Goal: Use online tool/utility: Utilize a website feature to perform a specific function

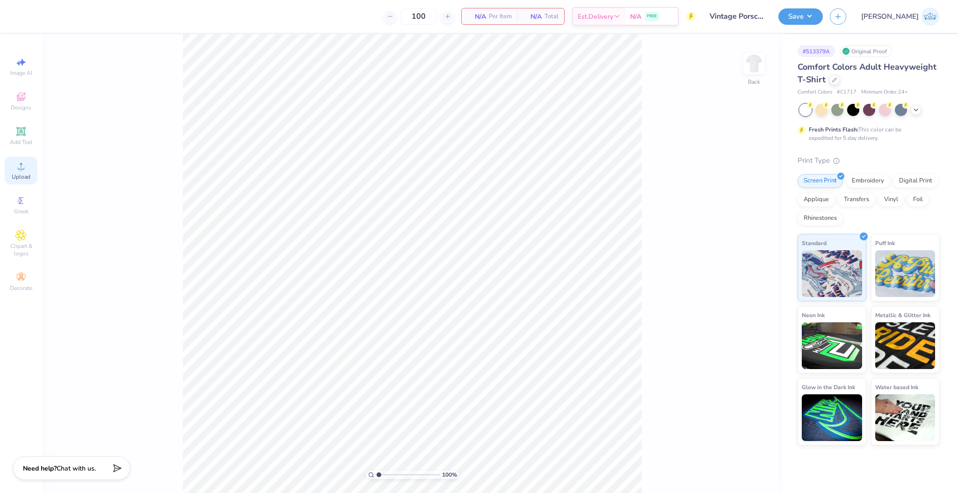
click at [30, 159] on div "Upload" at bounding box center [21, 171] width 33 height 28
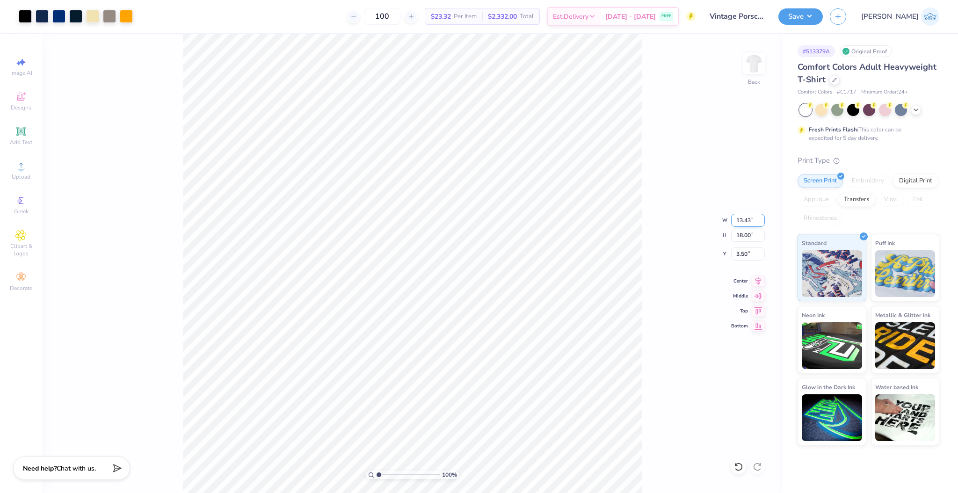
click at [734, 222] on input "13.43" at bounding box center [748, 220] width 34 height 13
type input "11.00"
type input "14.75"
click at [741, 258] on input "5.13" at bounding box center [748, 254] width 34 height 13
type input "3.00"
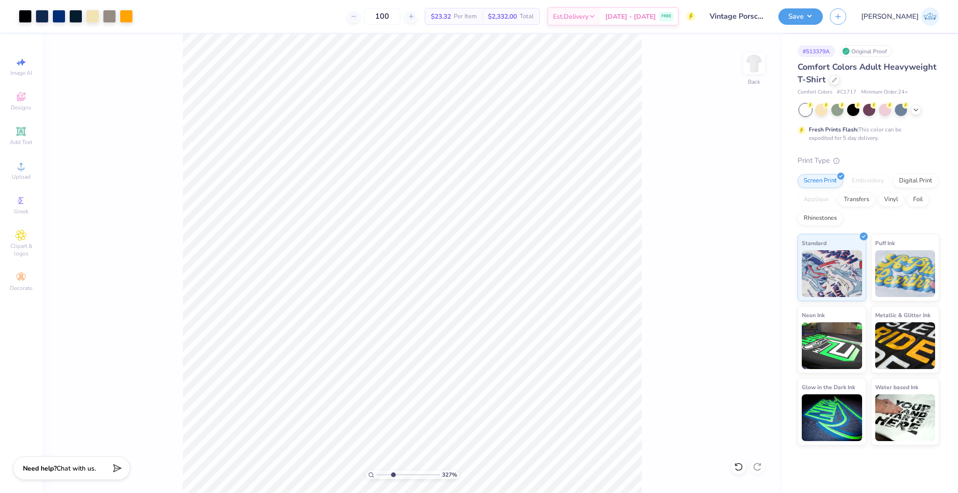
type input "1"
drag, startPoint x: 393, startPoint y: 477, endPoint x: 331, endPoint y: 481, distance: 61.9
click at [377, 479] on input "range" at bounding box center [408, 475] width 63 height 8
click at [746, 234] on input "14.75" at bounding box center [748, 235] width 34 height 13
type input "13"
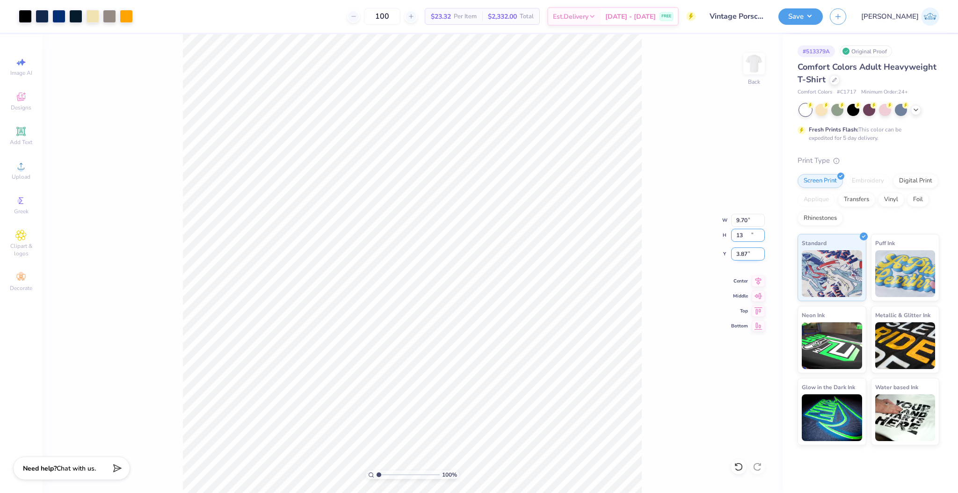
type input "9.70"
type input "13.00"
click at [743, 256] on input "3.87" at bounding box center [748, 254] width 34 height 13
type input "3.00"
click at [823, 21] on button "Save" at bounding box center [801, 15] width 44 height 16
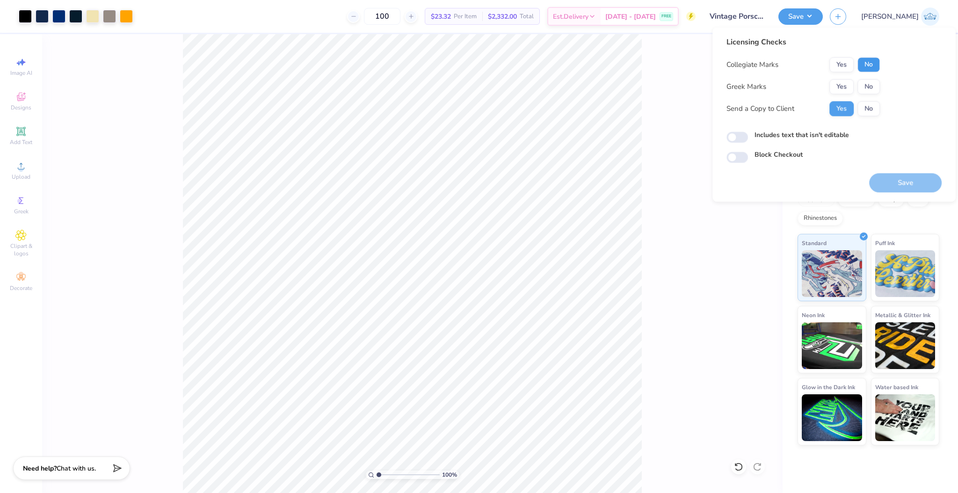
click at [869, 69] on button "No" at bounding box center [869, 64] width 22 height 15
click at [851, 87] on button "Yes" at bounding box center [842, 86] width 24 height 15
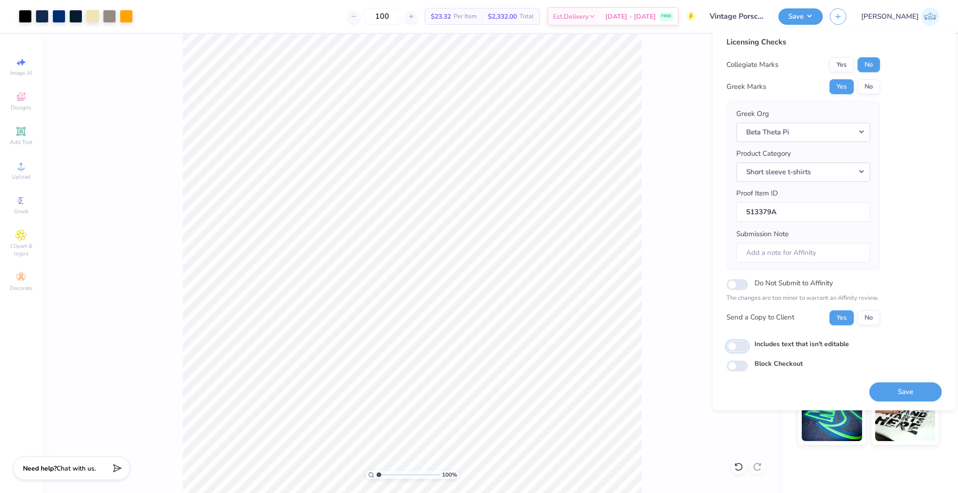
click at [741, 346] on input "Includes text that isn't editable" at bounding box center [738, 346] width 22 height 11
checkbox input "true"
click at [882, 386] on button "Save" at bounding box center [905, 391] width 73 height 19
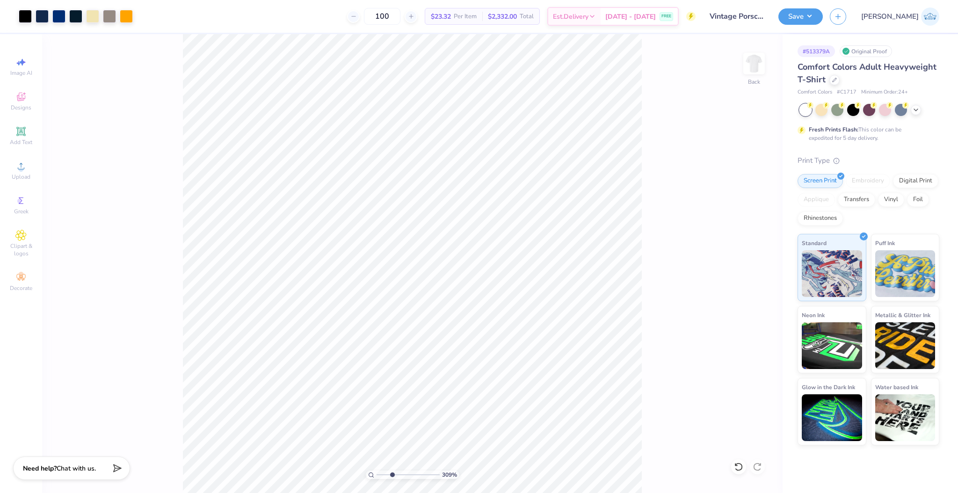
drag, startPoint x: 380, startPoint y: 473, endPoint x: 392, endPoint y: 488, distance: 18.6
click at [392, 479] on input "range" at bounding box center [408, 475] width 63 height 8
click at [62, 17] on div at bounding box center [58, 15] width 13 height 13
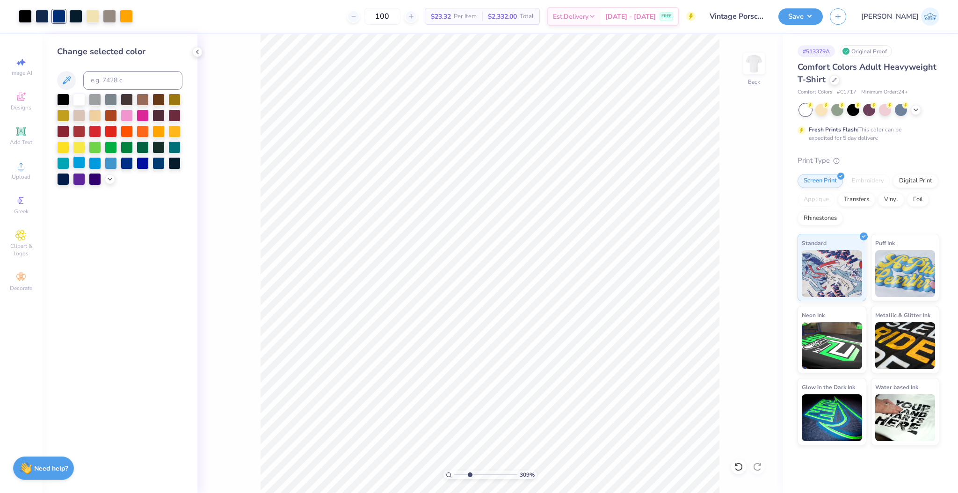
click at [80, 163] on div at bounding box center [79, 162] width 12 height 12
drag, startPoint x: 462, startPoint y: 476, endPoint x: 430, endPoint y: 477, distance: 31.8
click at [454, 477] on input "range" at bounding box center [485, 475] width 63 height 8
click at [734, 467] on div at bounding box center [738, 467] width 15 height 15
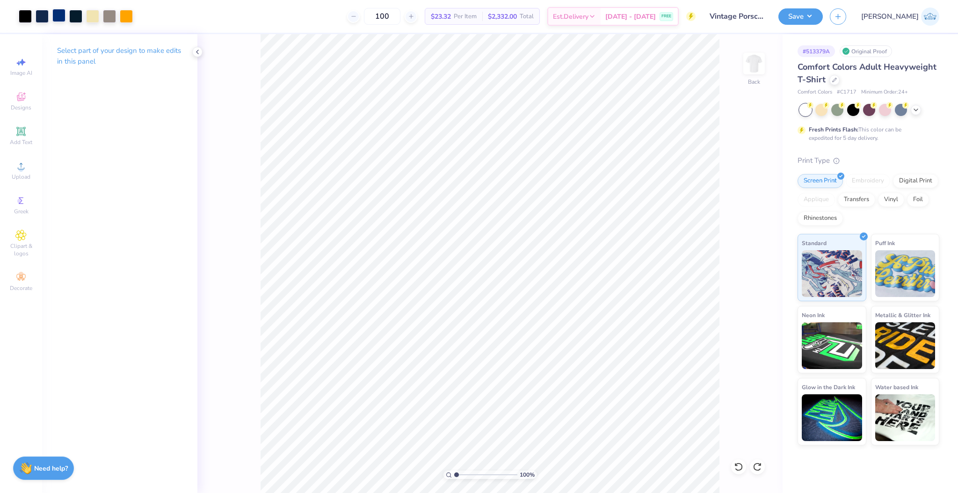
click at [62, 16] on div at bounding box center [58, 15] width 13 height 13
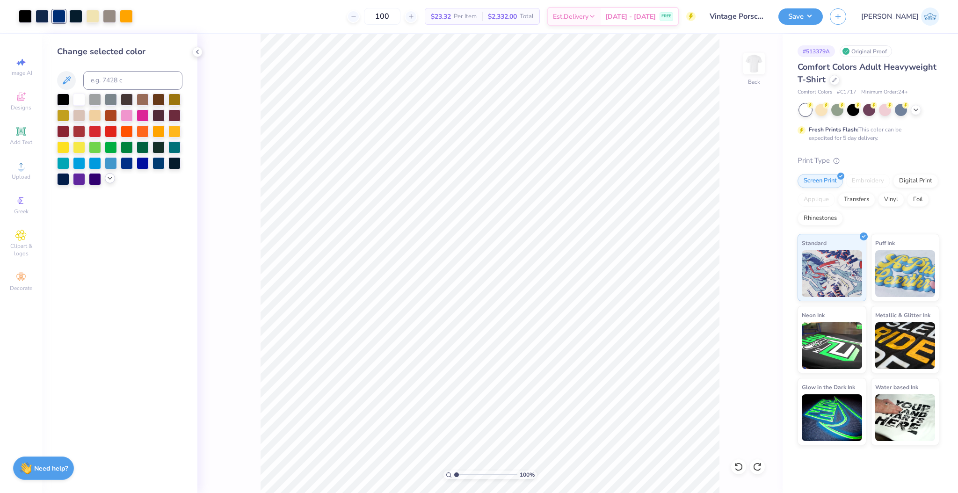
click at [108, 182] on icon at bounding box center [109, 178] width 7 height 7
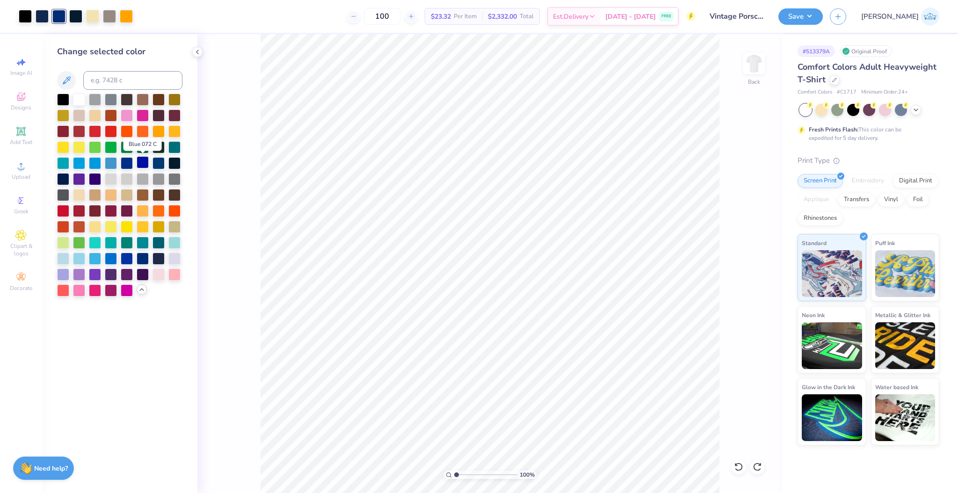
click at [137, 163] on div at bounding box center [143, 162] width 12 height 12
click at [736, 466] on icon at bounding box center [738, 466] width 9 height 9
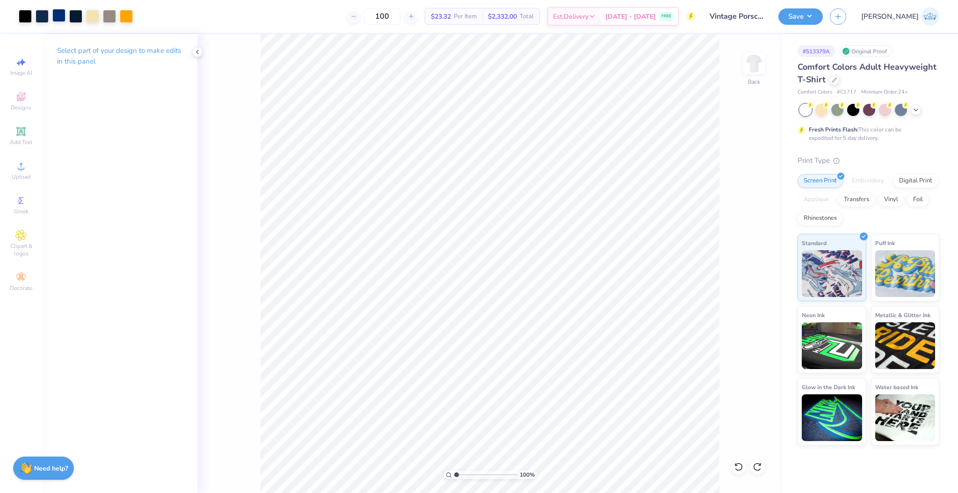
click at [66, 20] on div at bounding box center [58, 15] width 13 height 13
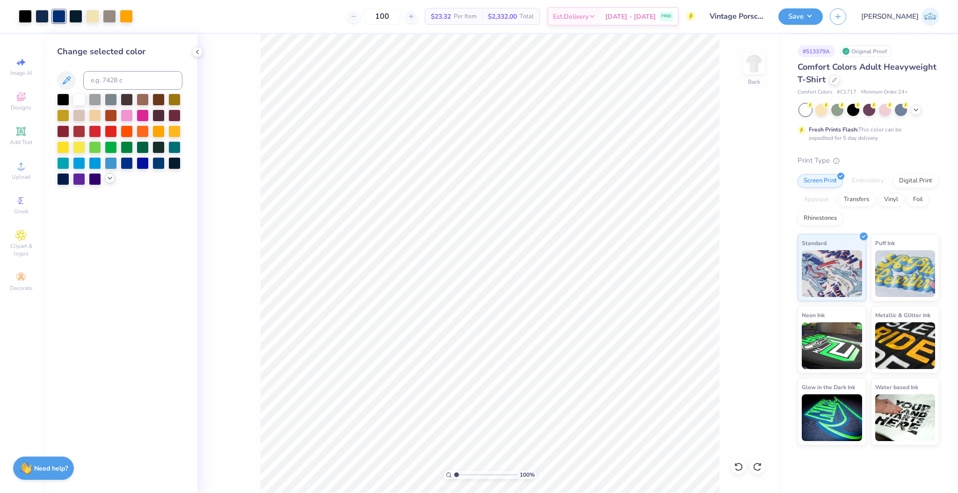
click at [105, 181] on div at bounding box center [110, 178] width 10 height 10
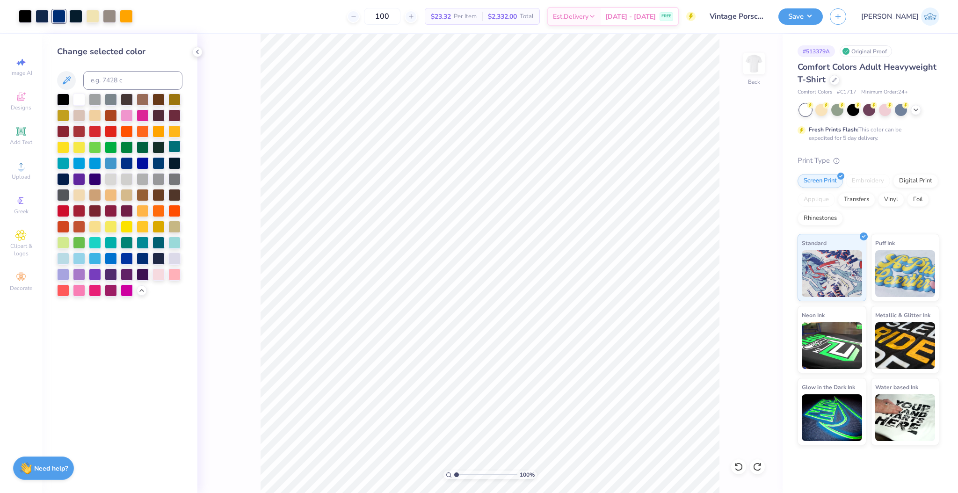
click at [172, 149] on div at bounding box center [174, 146] width 12 height 12
click at [115, 260] on div at bounding box center [111, 258] width 12 height 12
click at [464, 475] on input "range" at bounding box center [485, 475] width 63 height 8
drag, startPoint x: 464, startPoint y: 475, endPoint x: 426, endPoint y: 481, distance: 38.8
click at [454, 479] on input "range" at bounding box center [485, 475] width 63 height 8
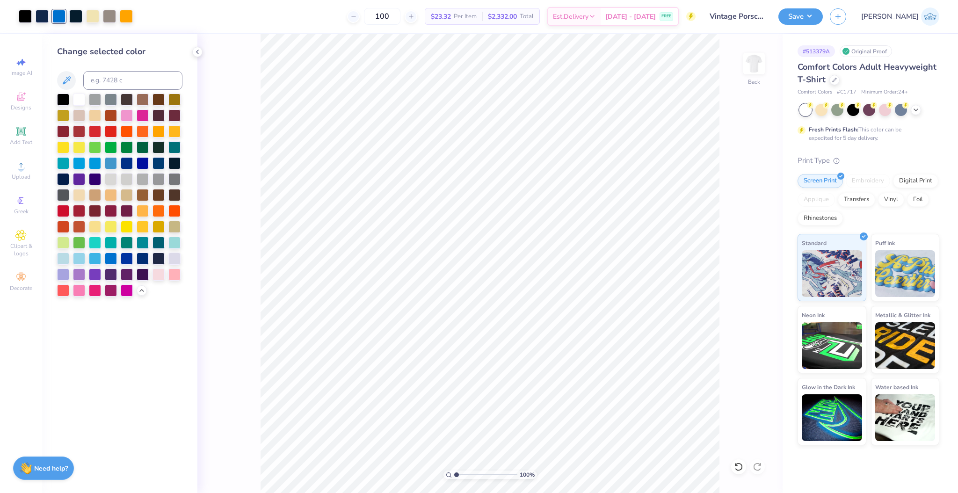
drag, startPoint x: 464, startPoint y: 479, endPoint x: 423, endPoint y: 493, distance: 43.5
click at [454, 479] on input "range" at bounding box center [485, 475] width 63 height 8
drag, startPoint x: 458, startPoint y: 475, endPoint x: 387, endPoint y: 479, distance: 71.2
click at [454, 479] on input "range" at bounding box center [485, 475] width 63 height 8
click at [474, 479] on input "range" at bounding box center [485, 475] width 63 height 8
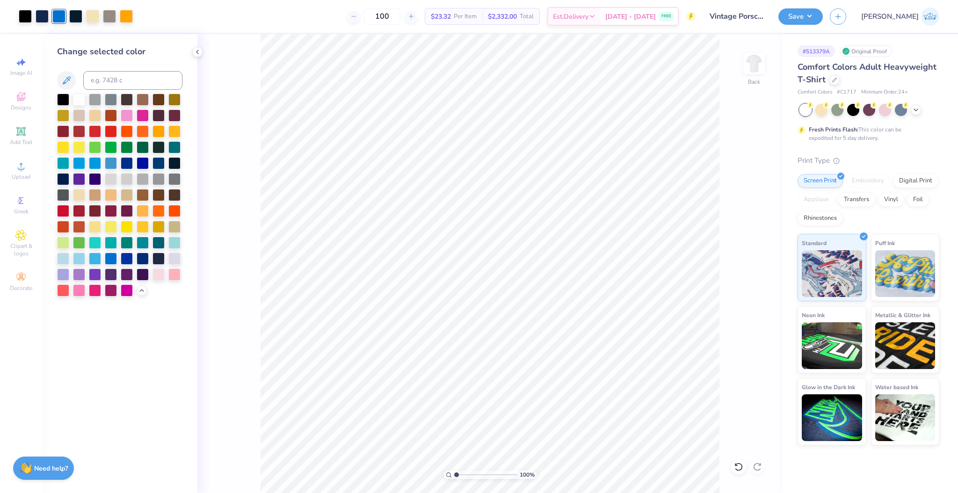
drag, startPoint x: 475, startPoint y: 476, endPoint x: 438, endPoint y: 484, distance: 38.3
type input "1"
click at [454, 479] on input "range" at bounding box center [485, 475] width 63 height 8
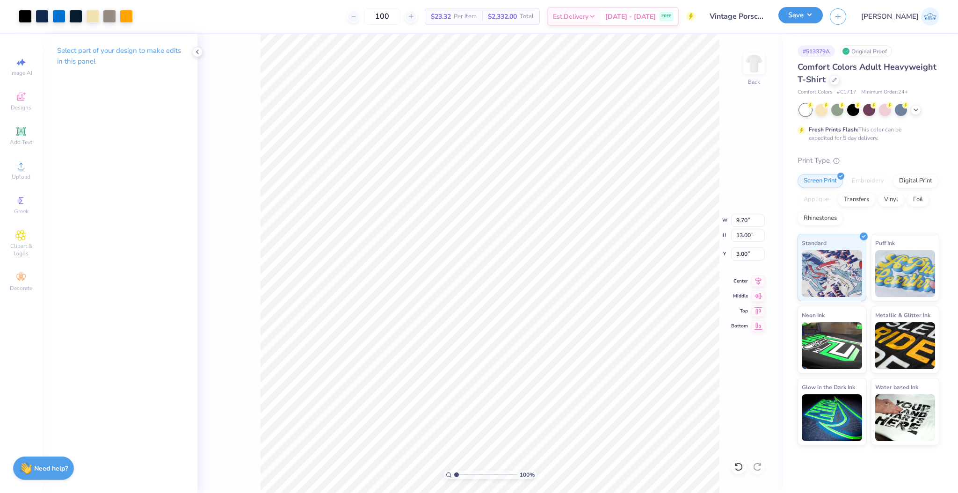
click at [823, 18] on button "Save" at bounding box center [801, 15] width 44 height 16
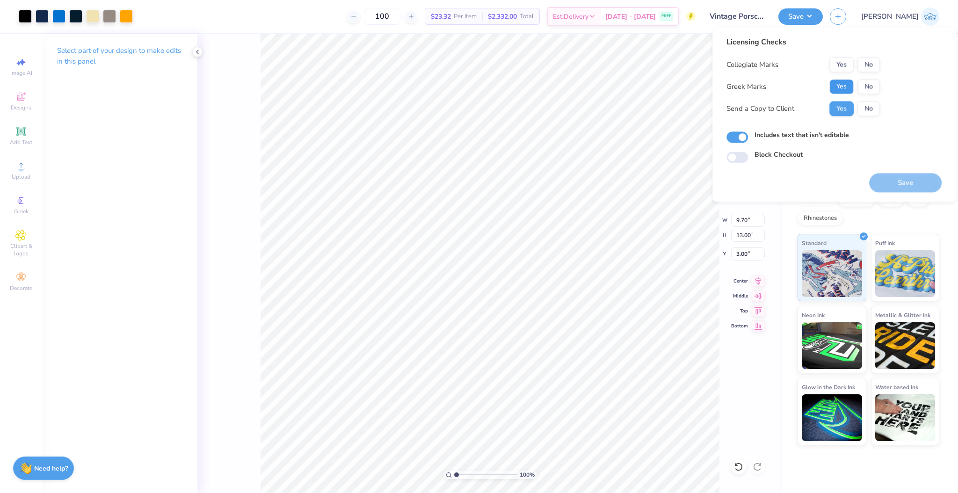
click at [840, 88] on button "Yes" at bounding box center [842, 86] width 24 height 15
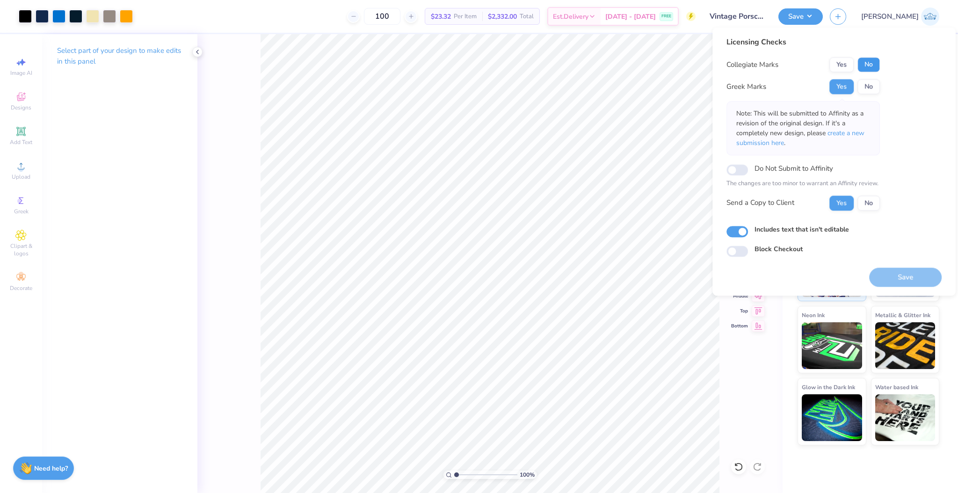
click at [873, 65] on button "No" at bounding box center [869, 64] width 22 height 15
click at [895, 275] on button "Save" at bounding box center [905, 277] width 73 height 19
